Goal: Task Accomplishment & Management: Manage account settings

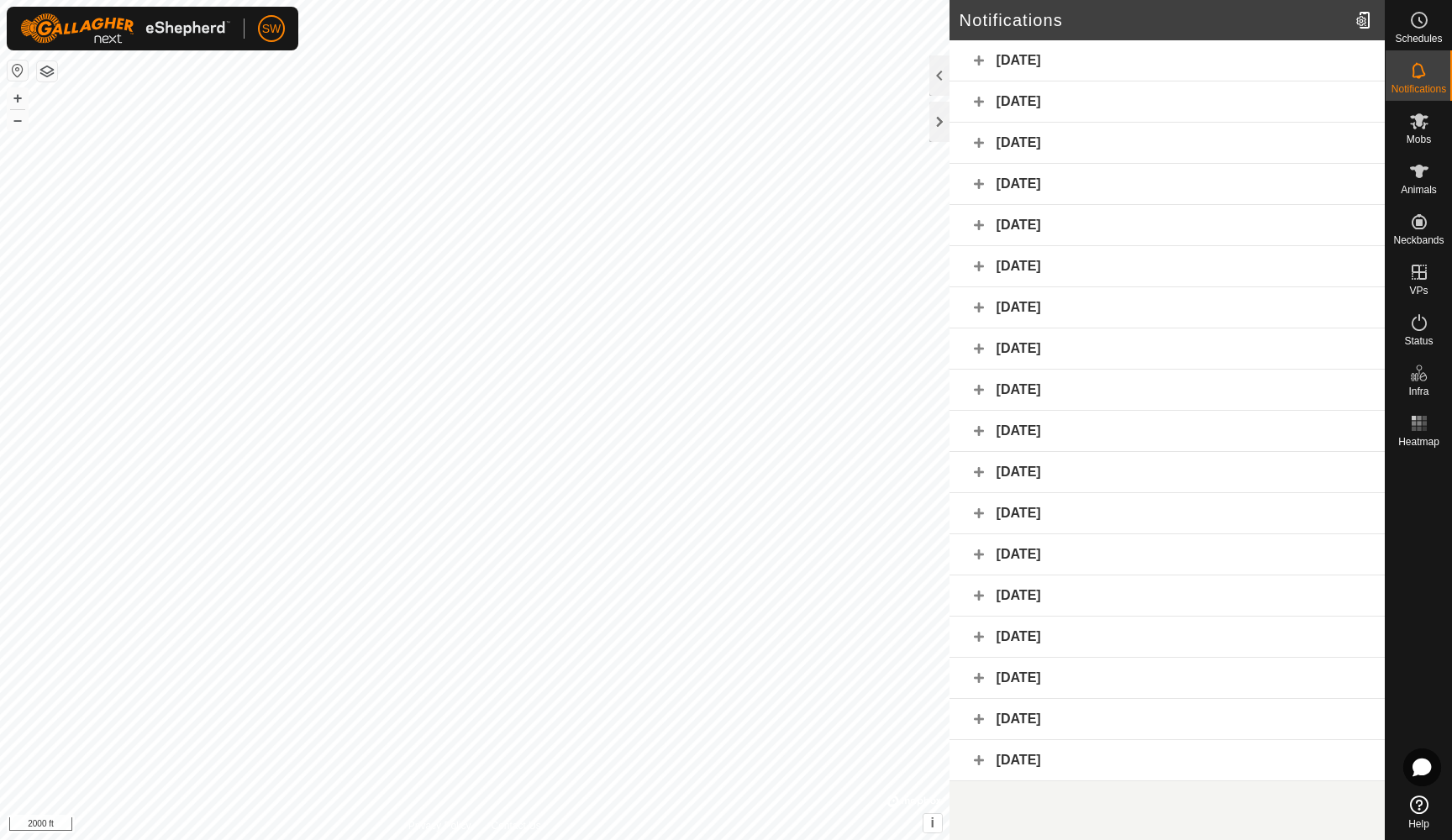
click at [1123, 52] on div "[DATE]" at bounding box center [1167, 61] width 435 height 41
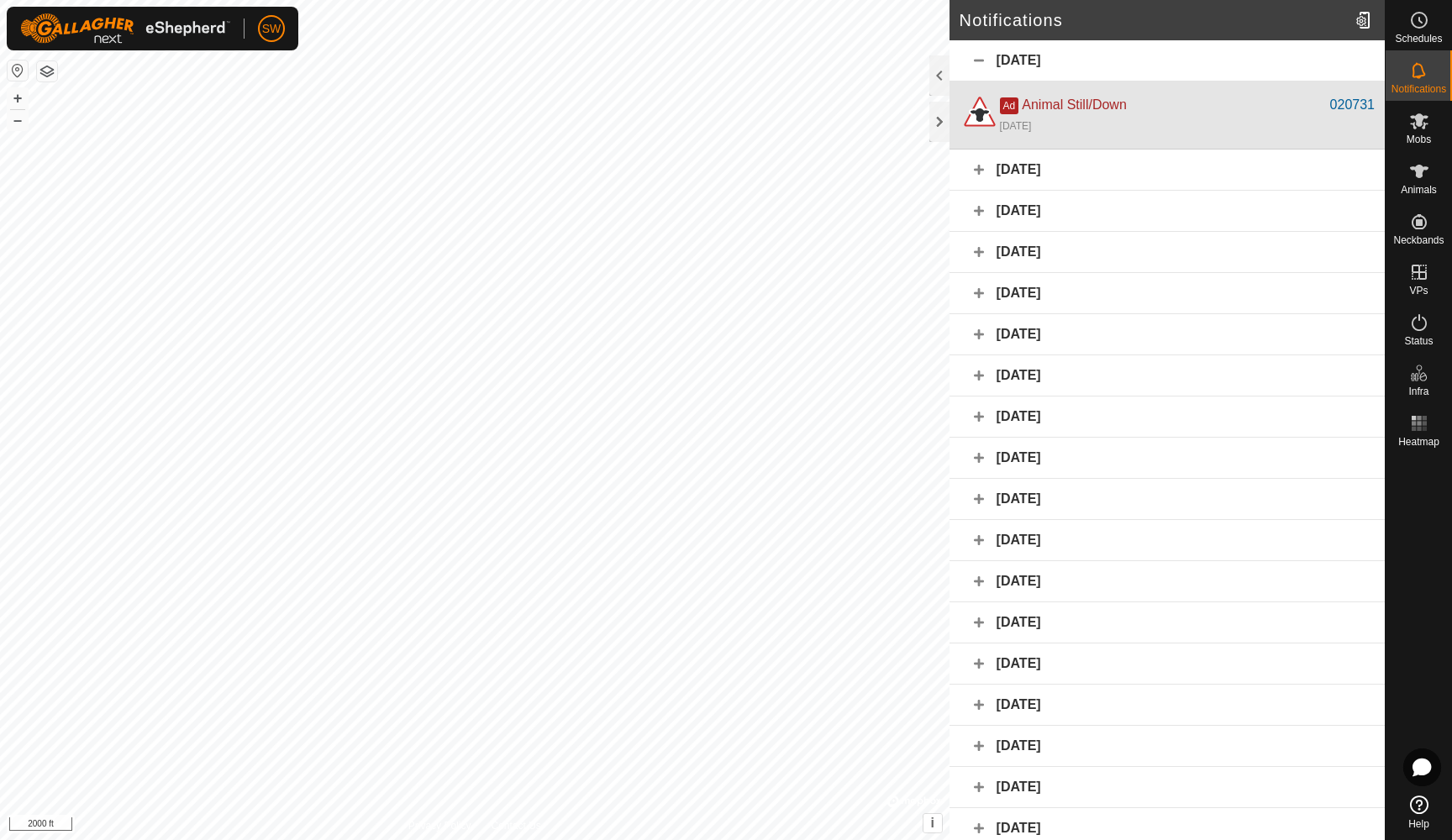
click at [1148, 113] on div "Ad Animal Still/Down" at bounding box center [1165, 105] width 330 height 20
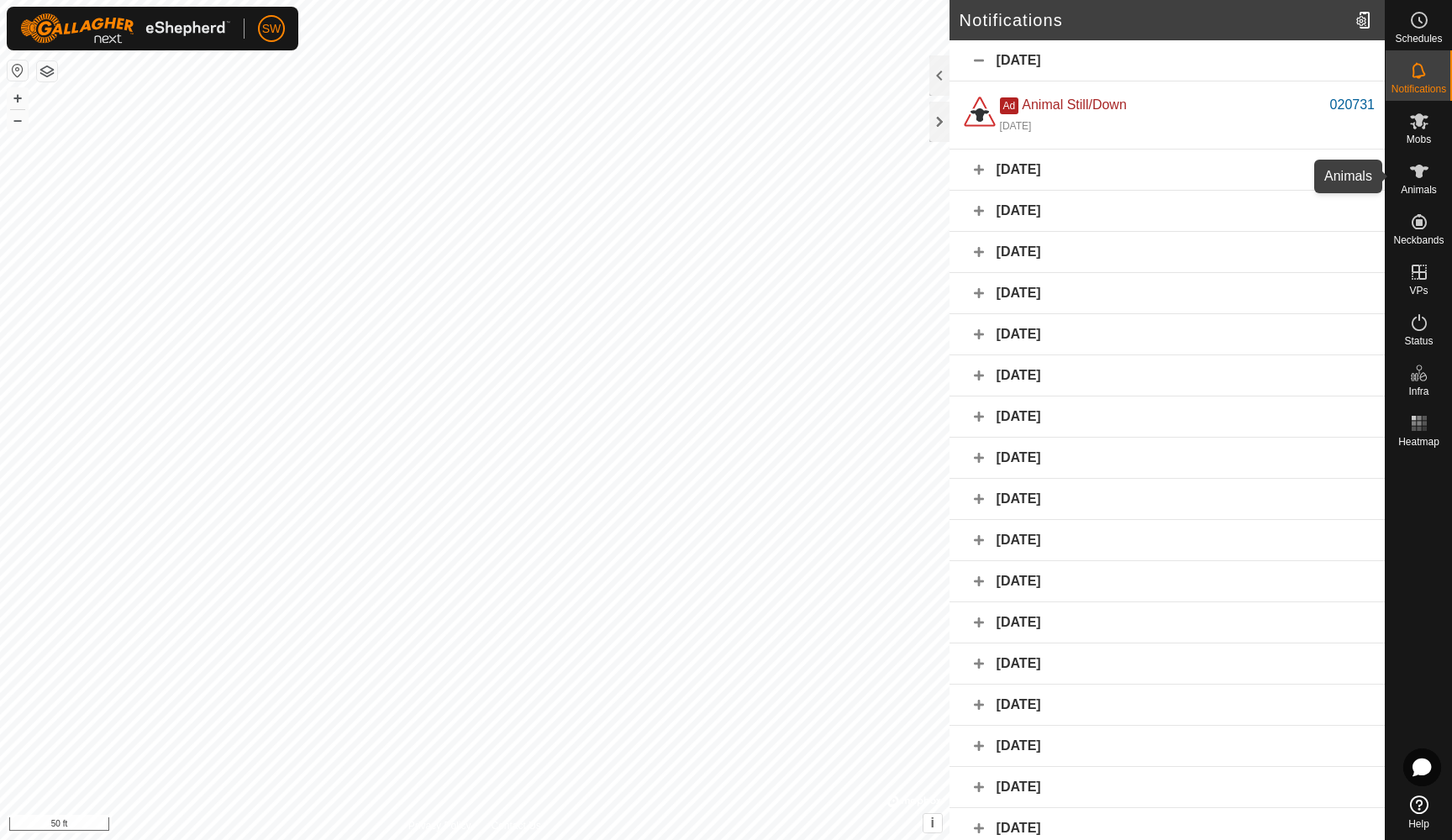
click at [1418, 177] on icon at bounding box center [1419, 171] width 19 height 14
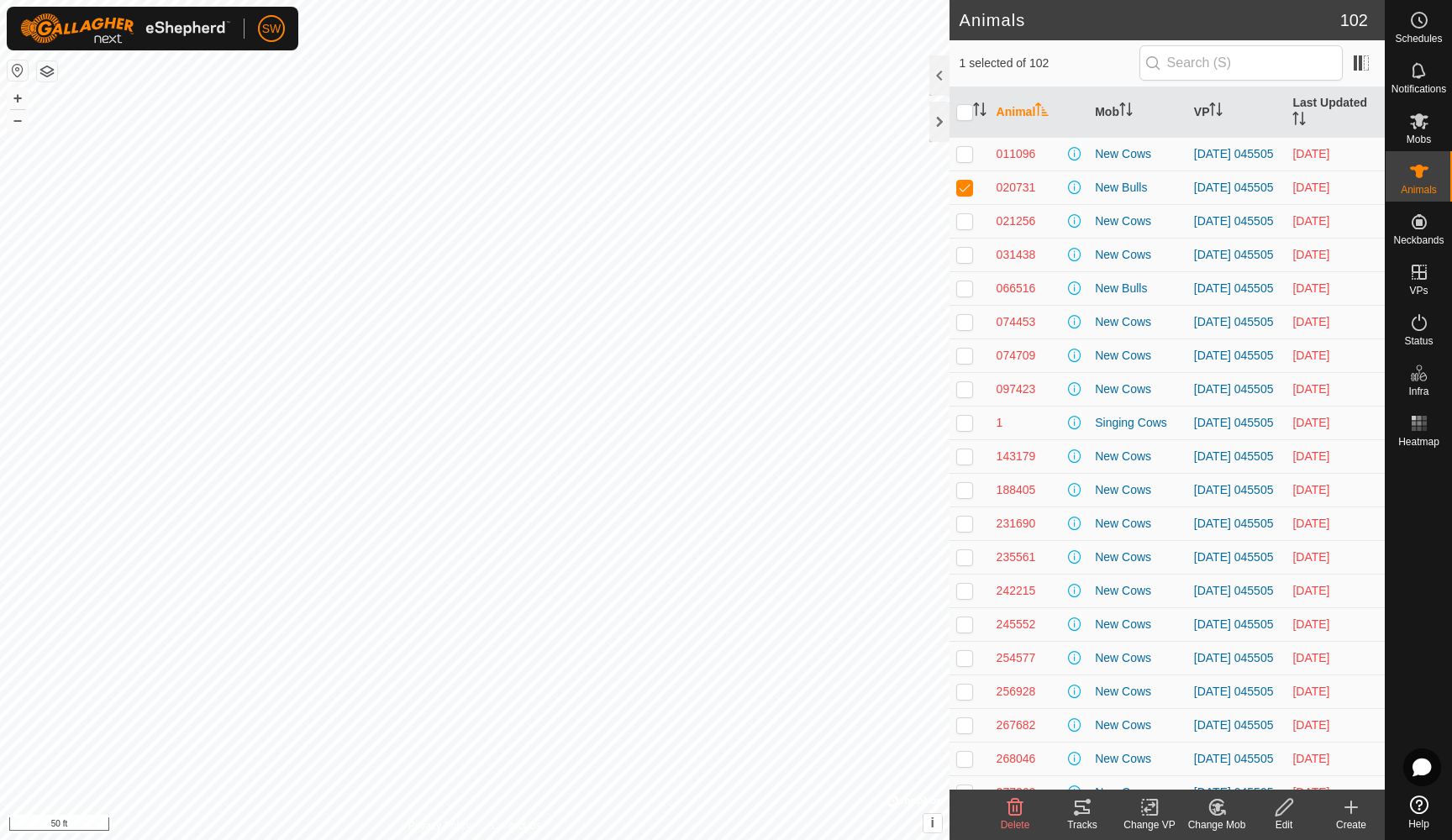
click at [1078, 809] on icon at bounding box center [1082, 807] width 20 height 20
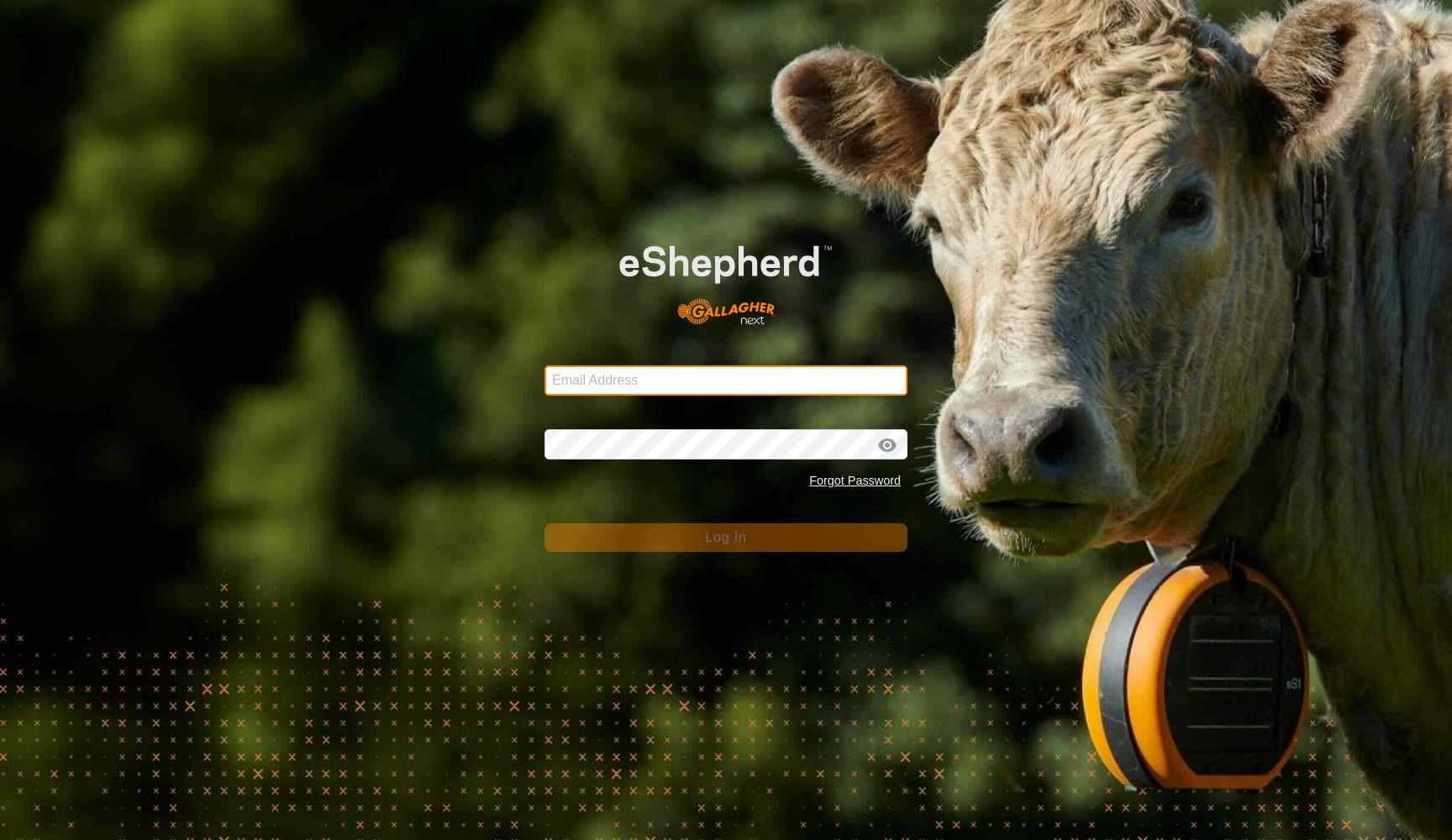
type input "[EMAIL_ADDRESS][DOMAIN_NAME]"
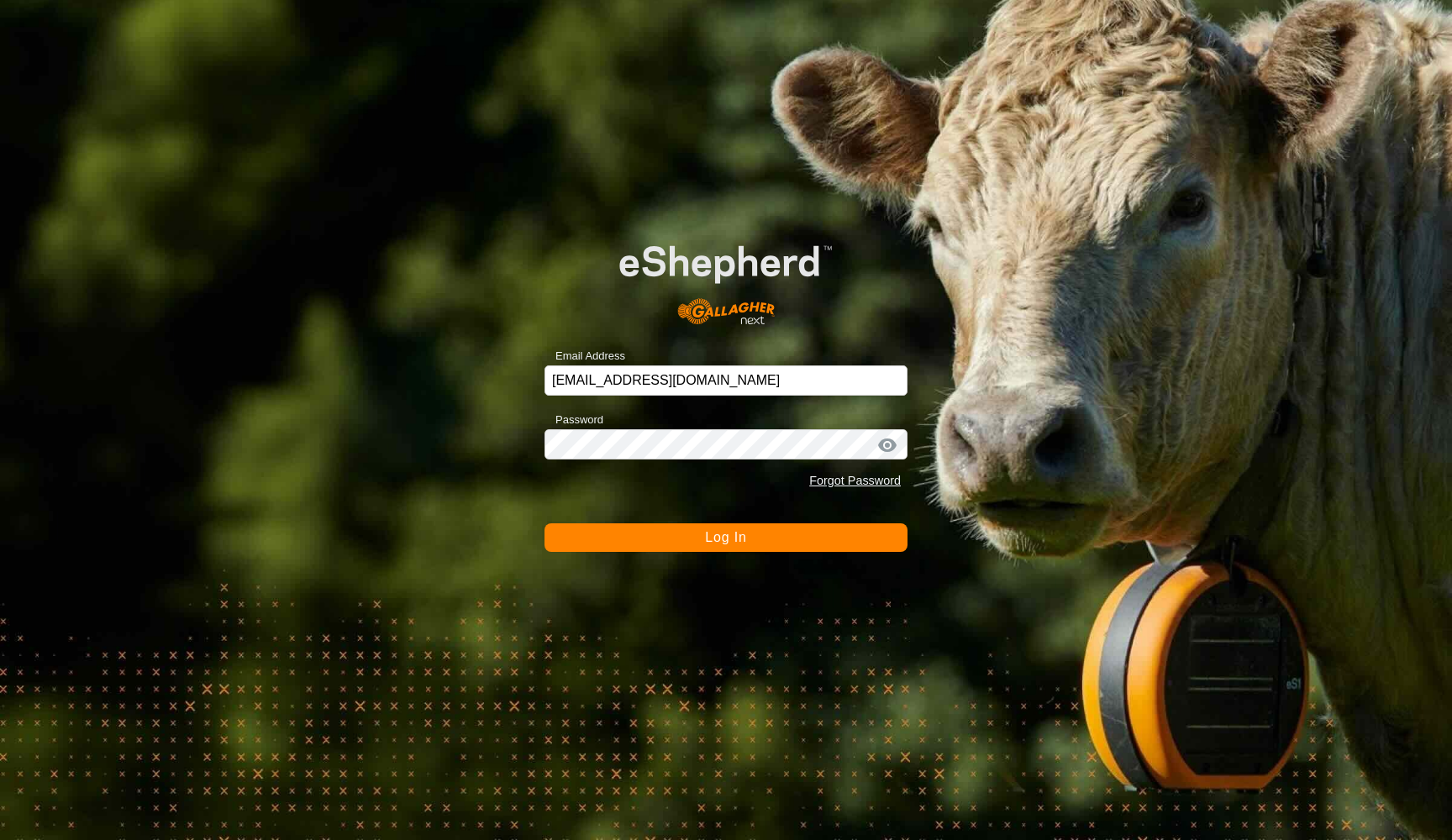
click at [719, 541] on span "Log In" at bounding box center [725, 537] width 42 height 14
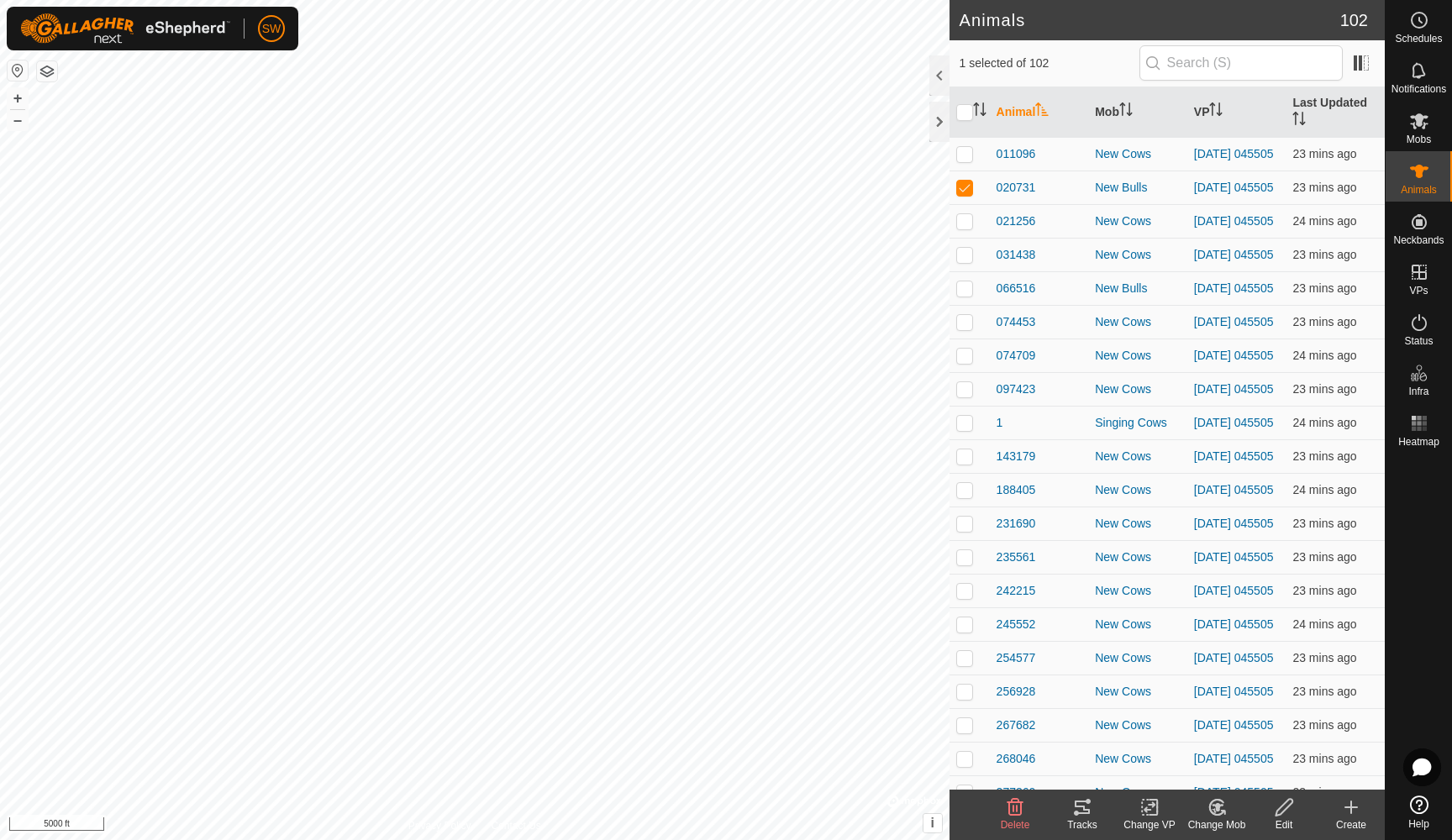
click at [1078, 805] on icon at bounding box center [1082, 807] width 15 height 14
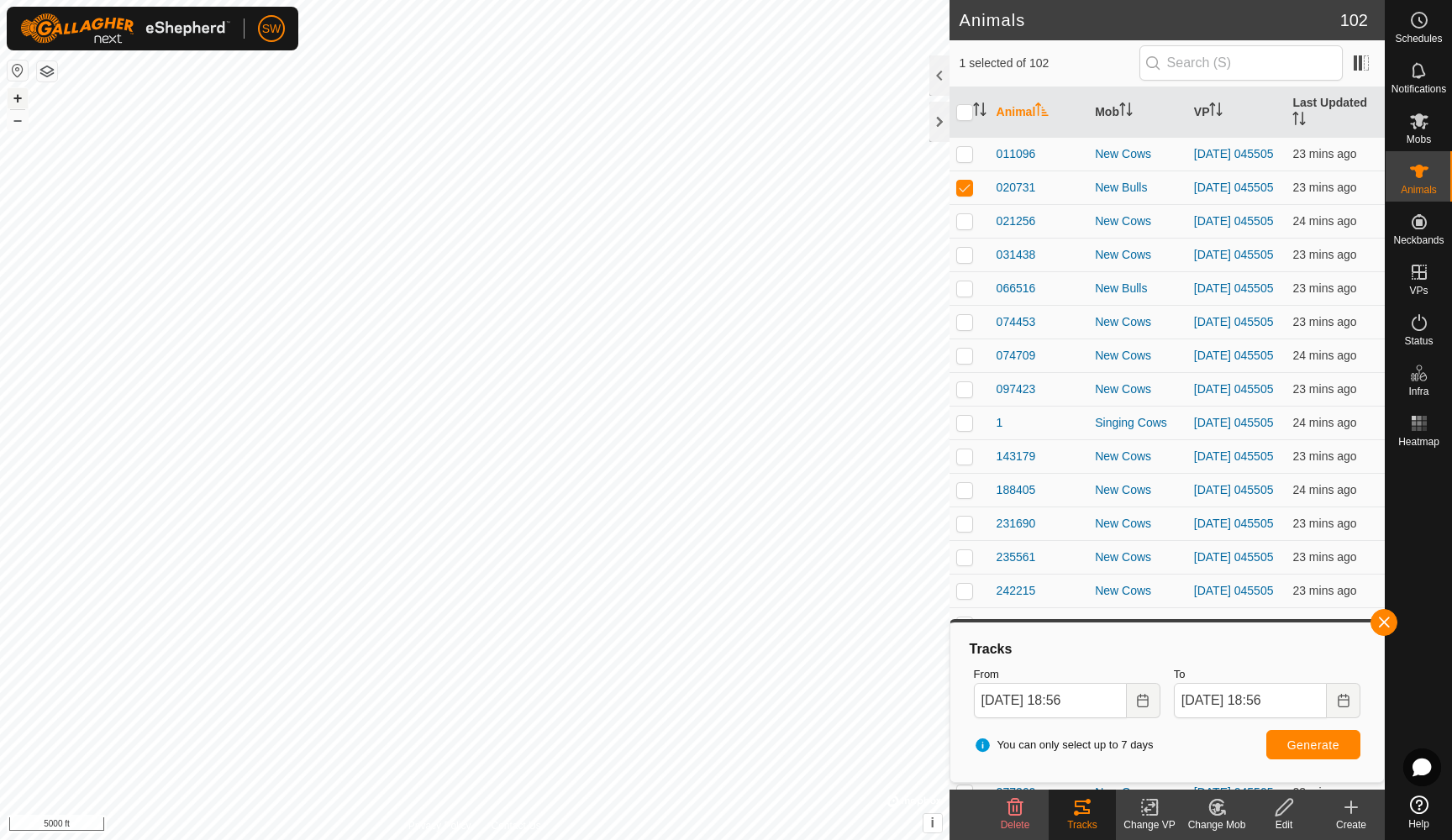
click at [16, 100] on button "+" at bounding box center [18, 98] width 20 height 20
click at [1011, 191] on span "020731" at bounding box center [1016, 187] width 40 height 18
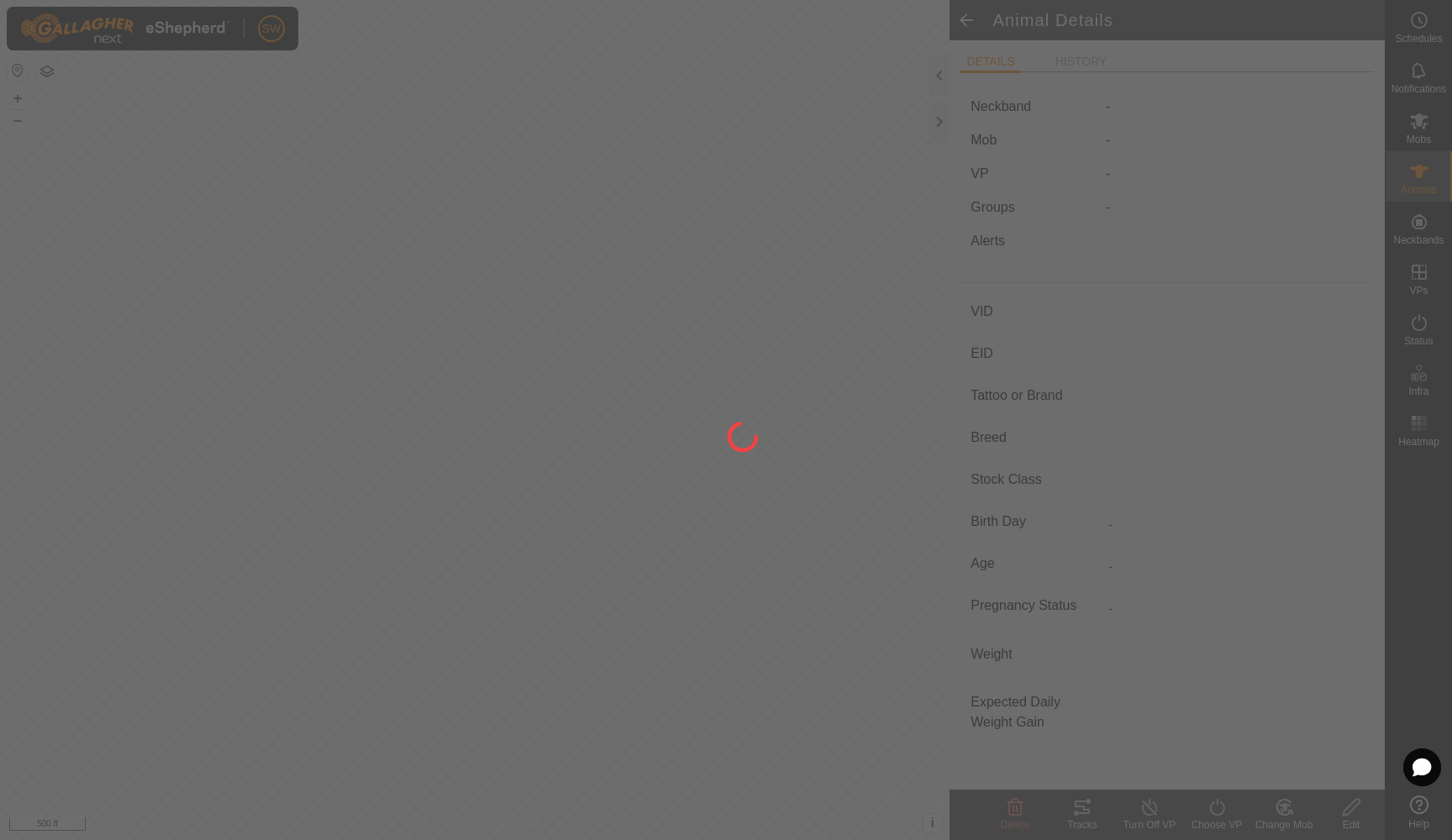
type input "020731"
type input "-"
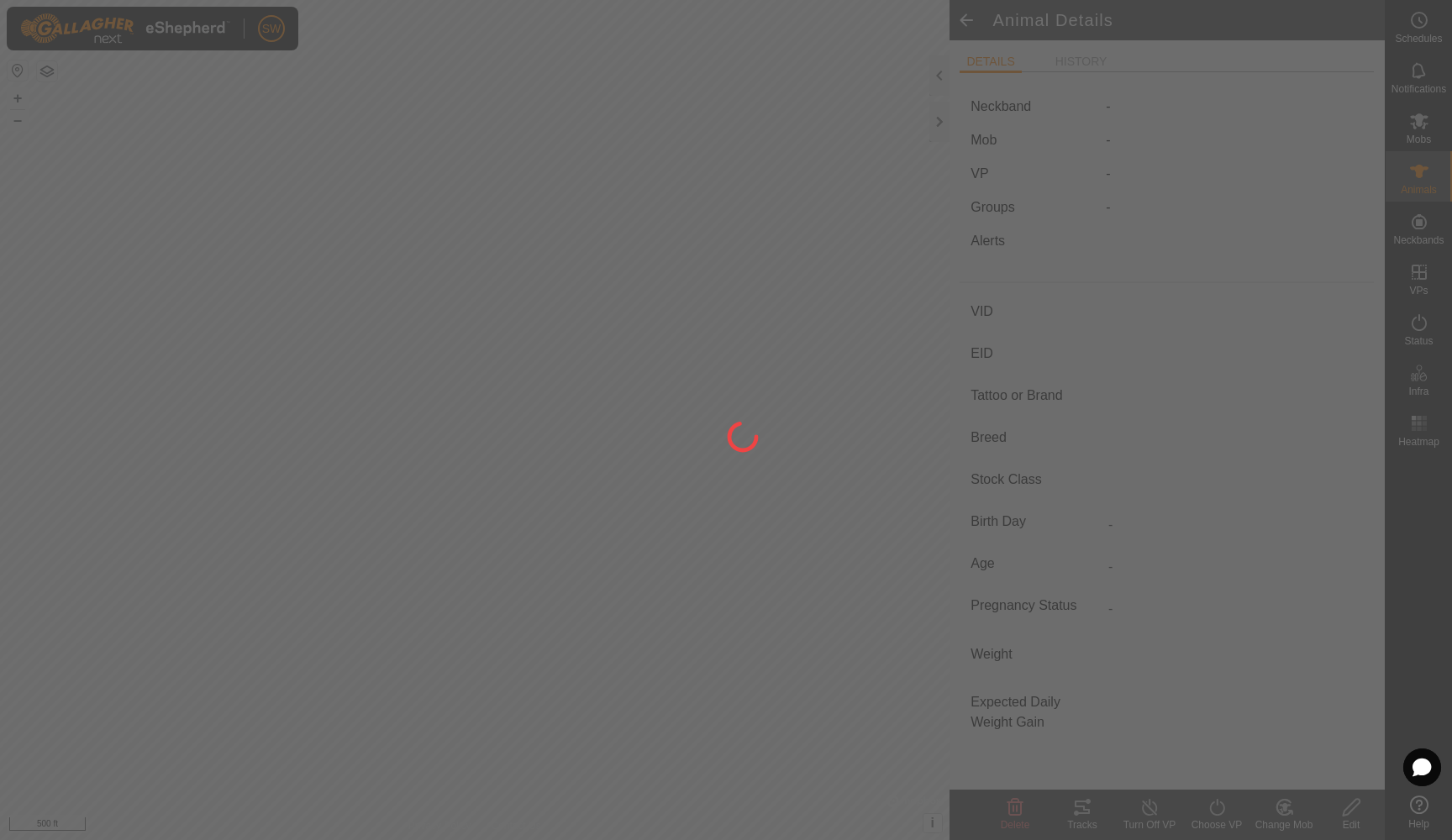
type input "-"
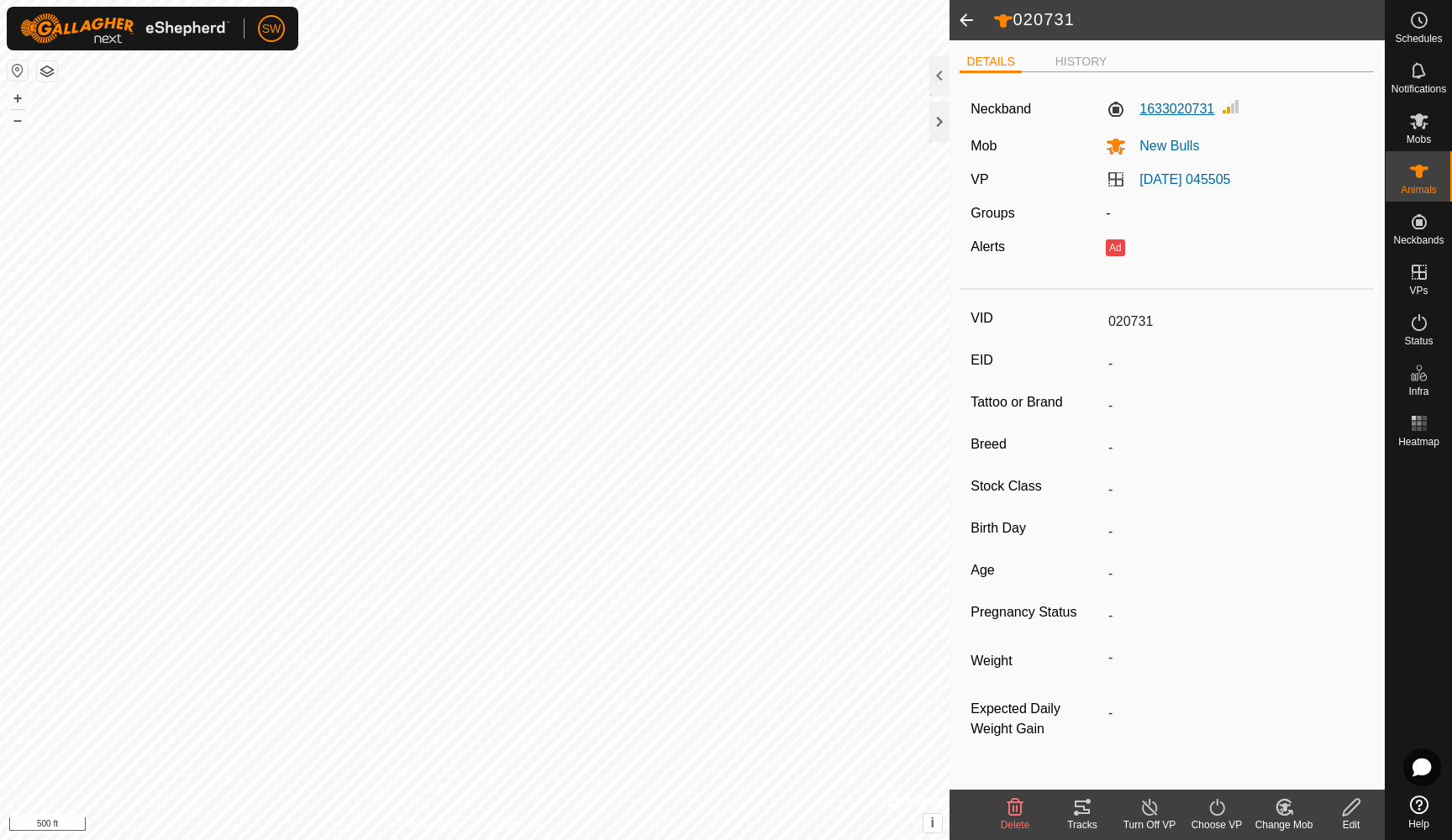
click at [1169, 102] on label "1633020731" at bounding box center [1160, 109] width 108 height 20
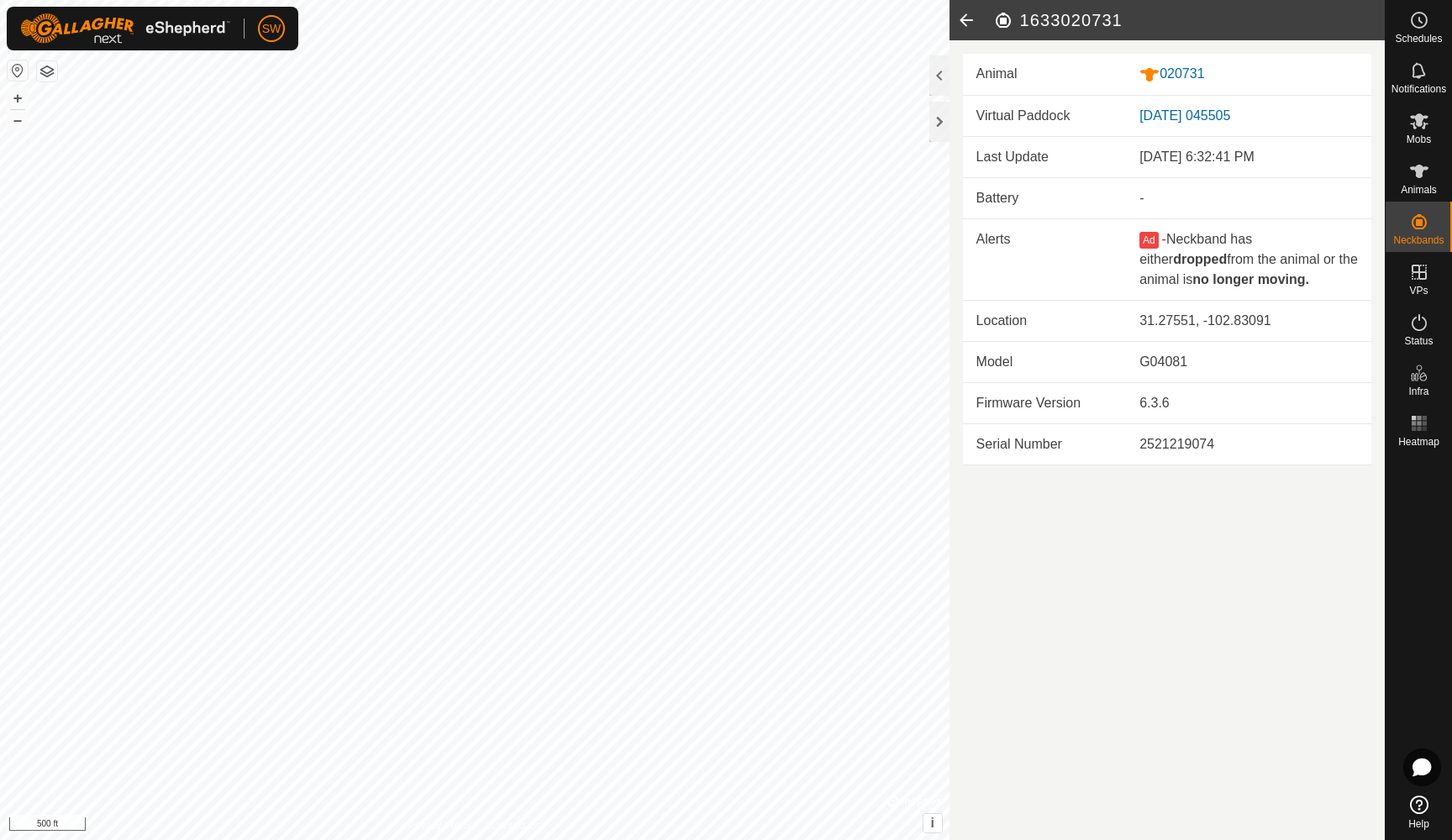
click at [963, 16] on icon at bounding box center [967, 20] width 34 height 41
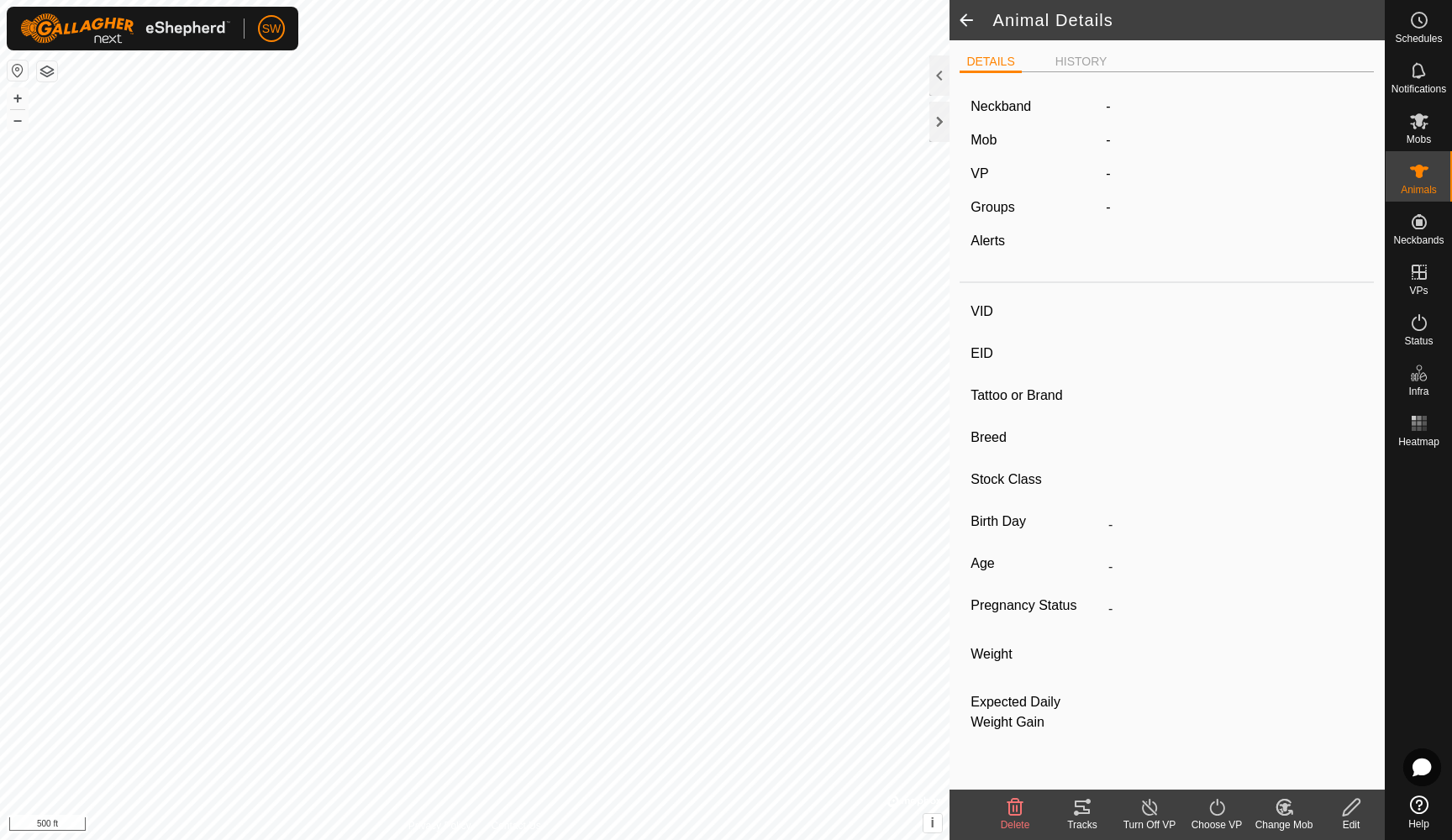
type input "020731"
type input "-"
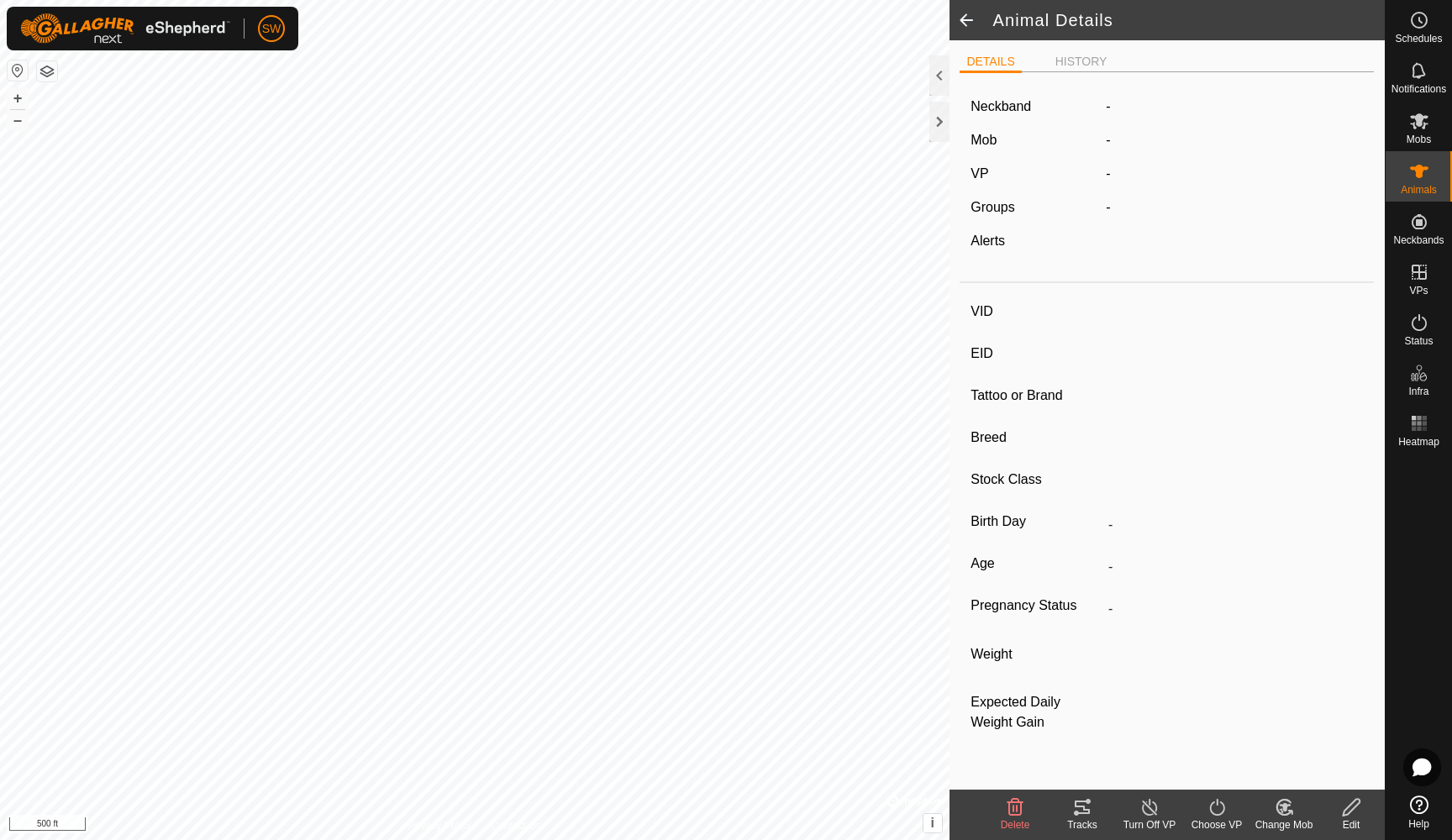
type input "-"
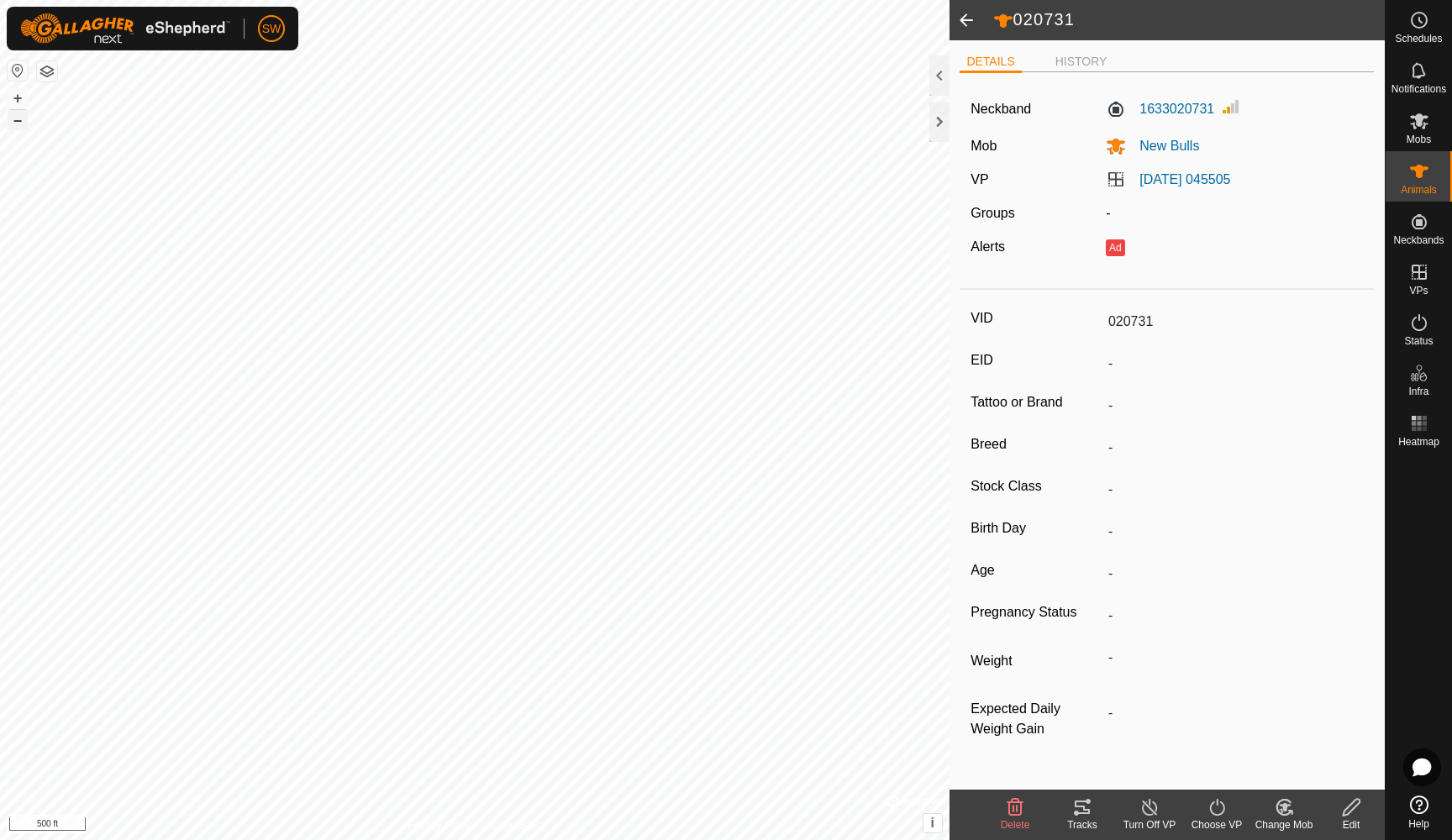
click at [14, 119] on button "–" at bounding box center [18, 120] width 20 height 20
